Goal: Task Accomplishment & Management: Use online tool/utility

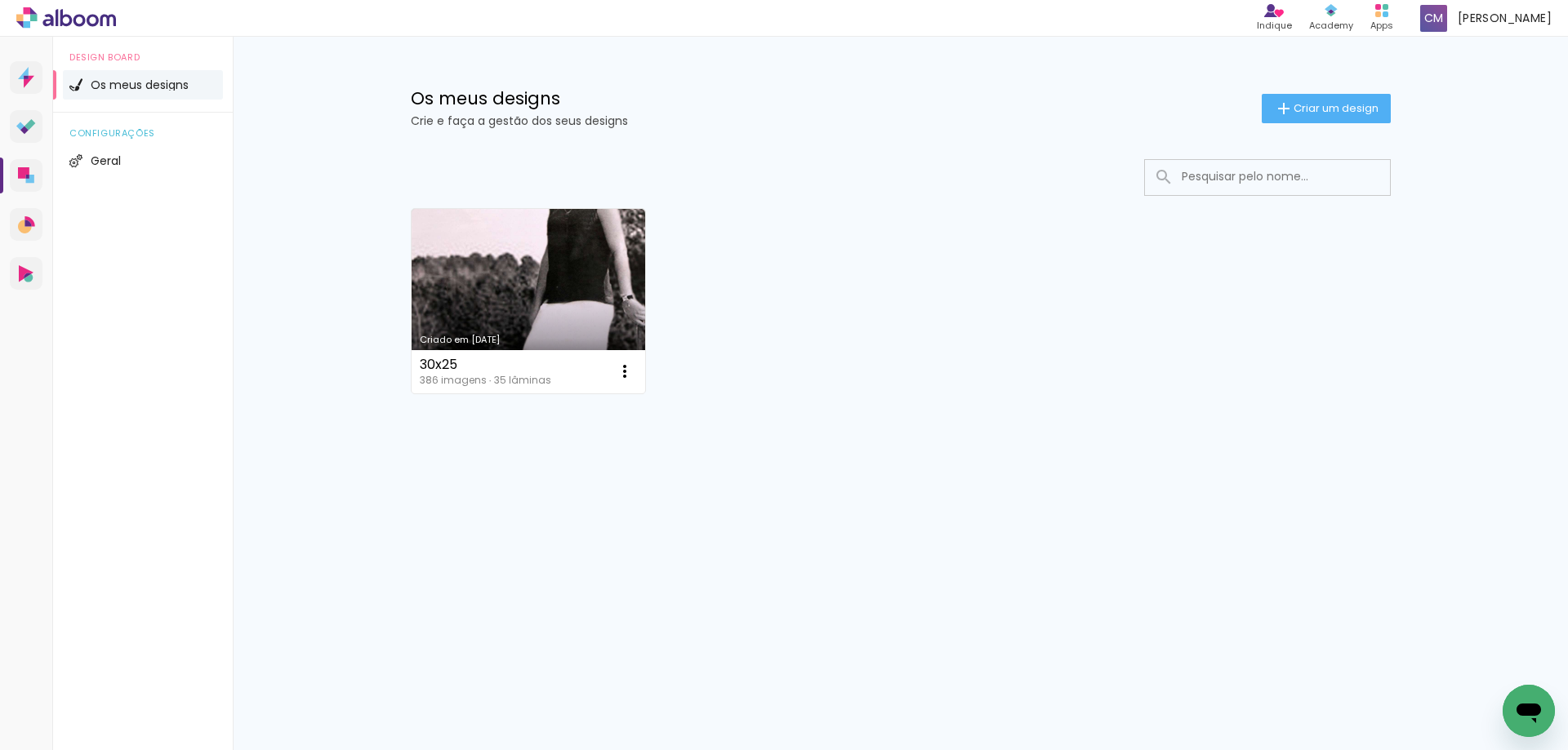
click at [396, 254] on div "Criado em [DATE] 30x25 386 imagens ∙ 35 lâminas Abrir Fazer uma cópia Excluir M…" at bounding box center [901, 344] width 1062 height 403
click at [453, 262] on link "Criado em [DATE]" at bounding box center [529, 301] width 235 height 185
click at [1354, 292] on div "Criado em 09/09/25 30x25 386 imagens ∙ 35 lâminas Abrir Fazer uma cópia Excluir" at bounding box center [900, 300] width 995 height 199
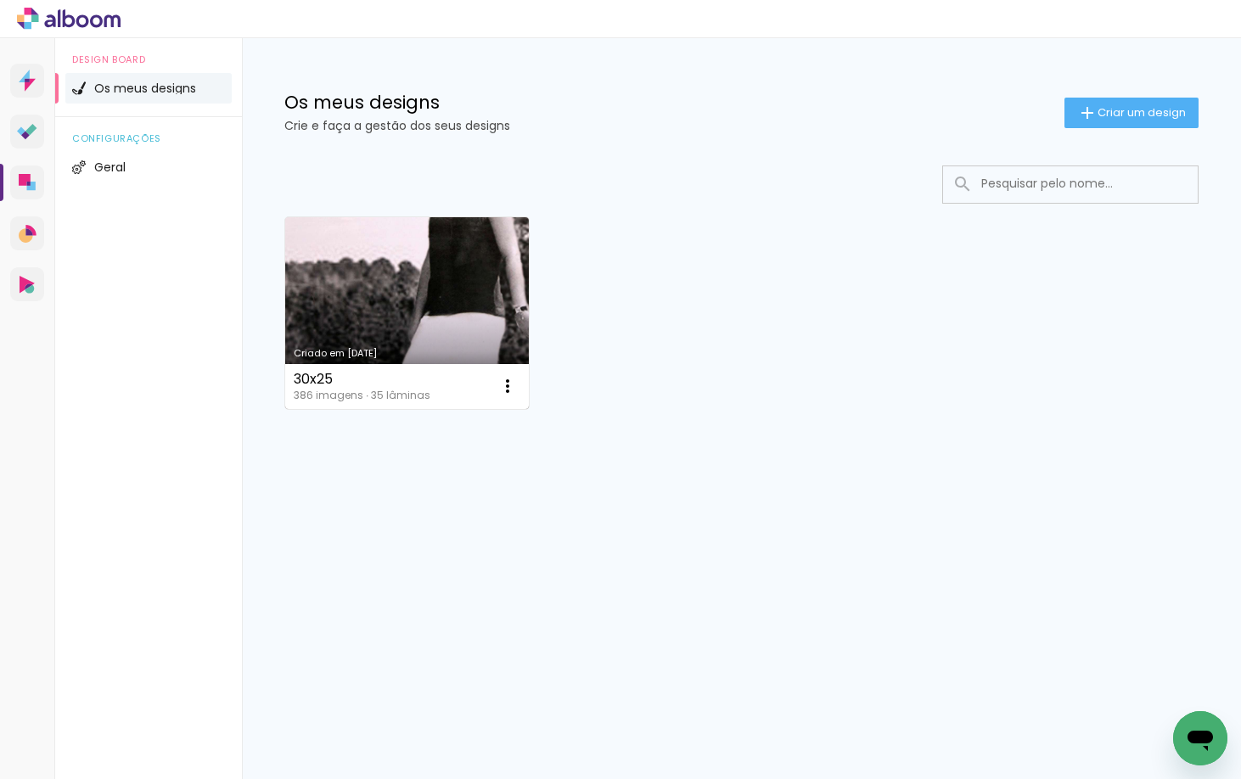
click at [360, 280] on link "Criado em [DATE]" at bounding box center [407, 313] width 244 height 192
